Goal: Navigation & Orientation: Find specific page/section

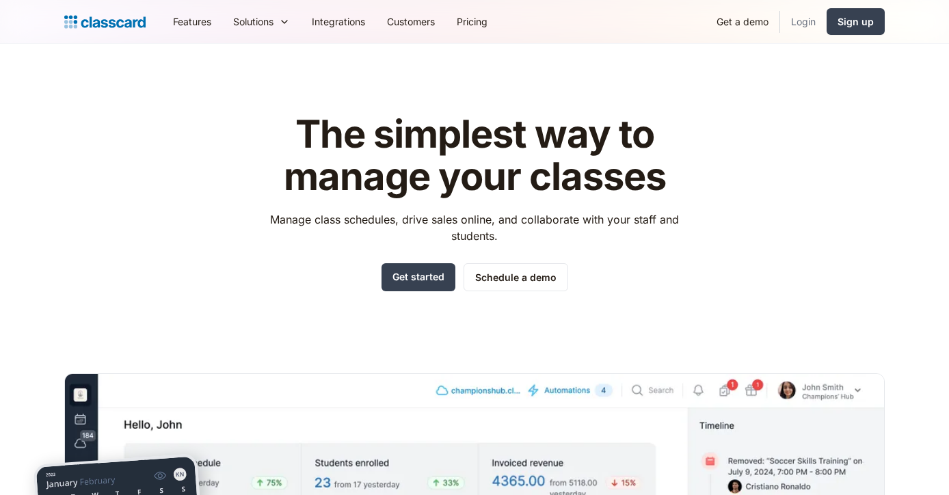
click at [801, 25] on link "Login" at bounding box center [803, 21] width 46 height 31
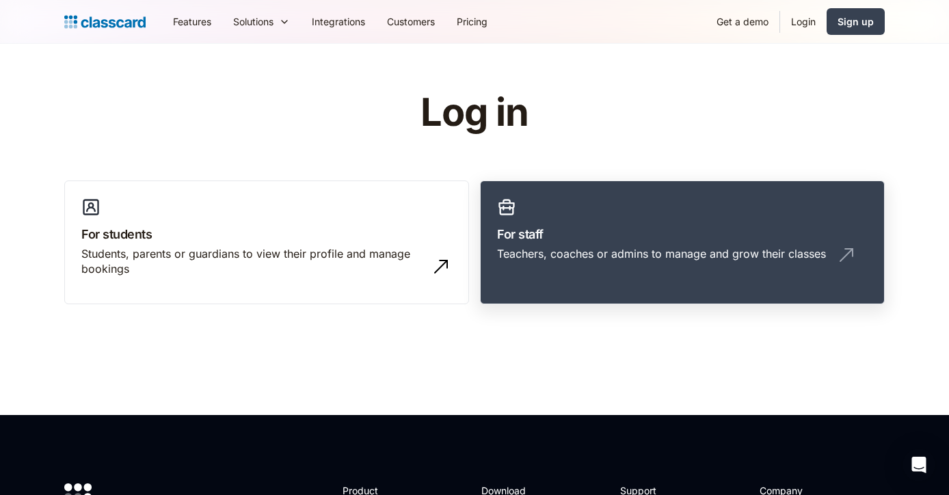
click at [598, 254] on div "Teachers, coaches or admins to manage and grow their classes" at bounding box center [661, 253] width 329 height 15
